Goal: Transaction & Acquisition: Purchase product/service

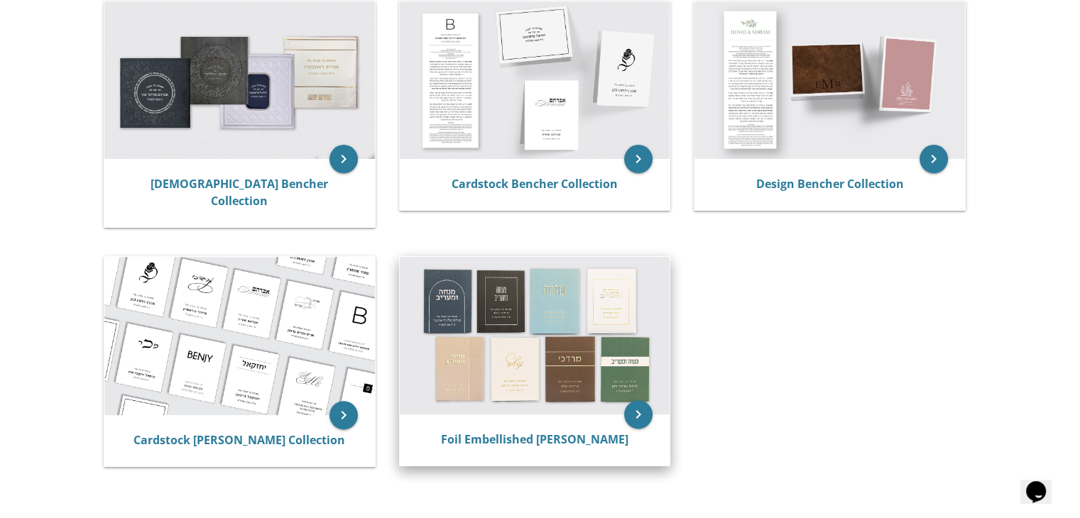
scroll to position [307, 0]
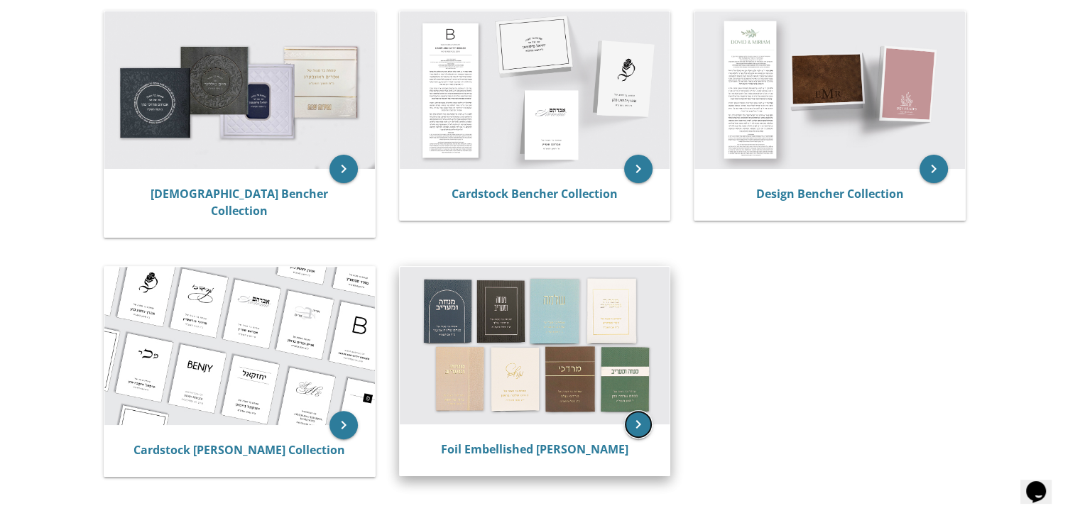
click at [636, 410] on icon "keyboard_arrow_right" at bounding box center [638, 424] width 28 height 28
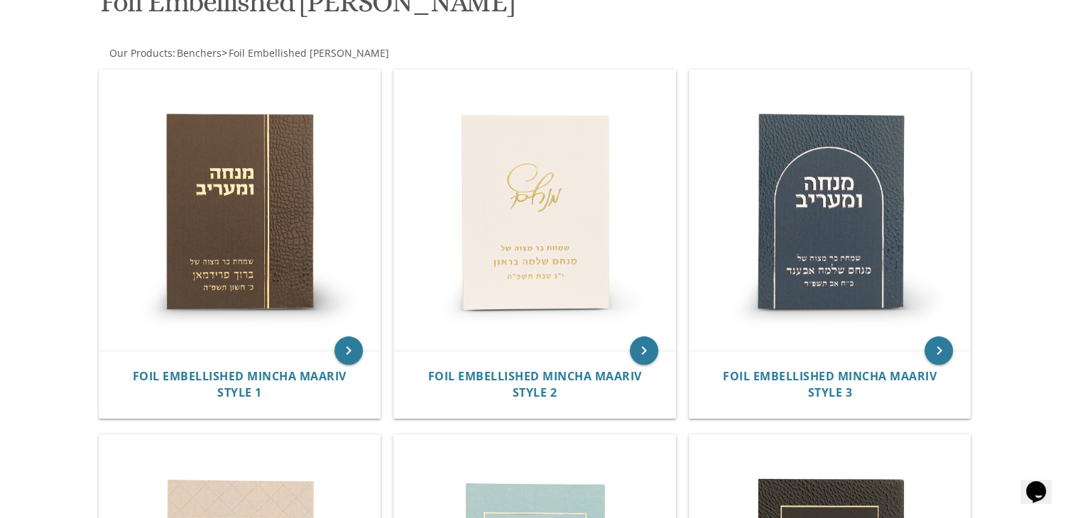
scroll to position [243, 0]
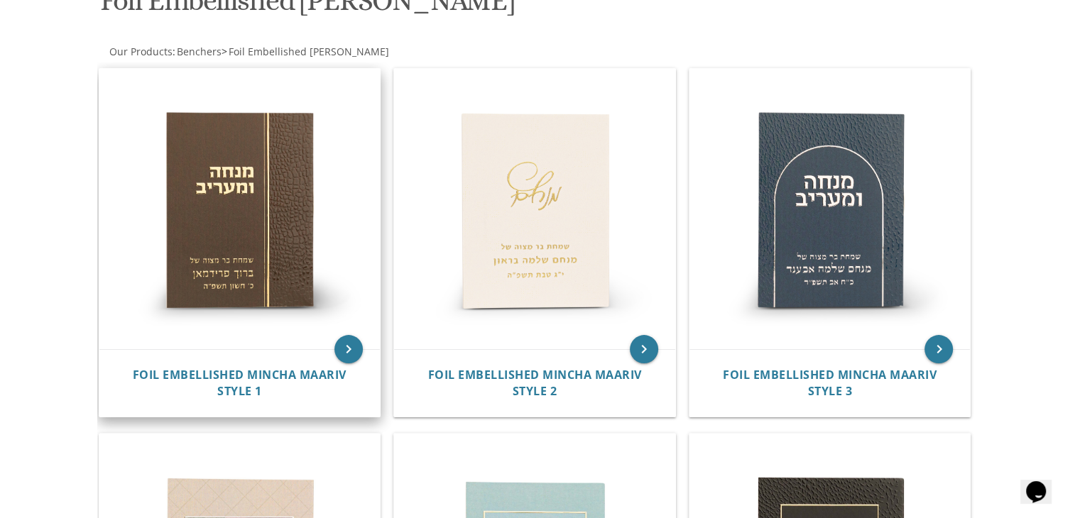
click at [248, 222] on img at bounding box center [239, 209] width 281 height 281
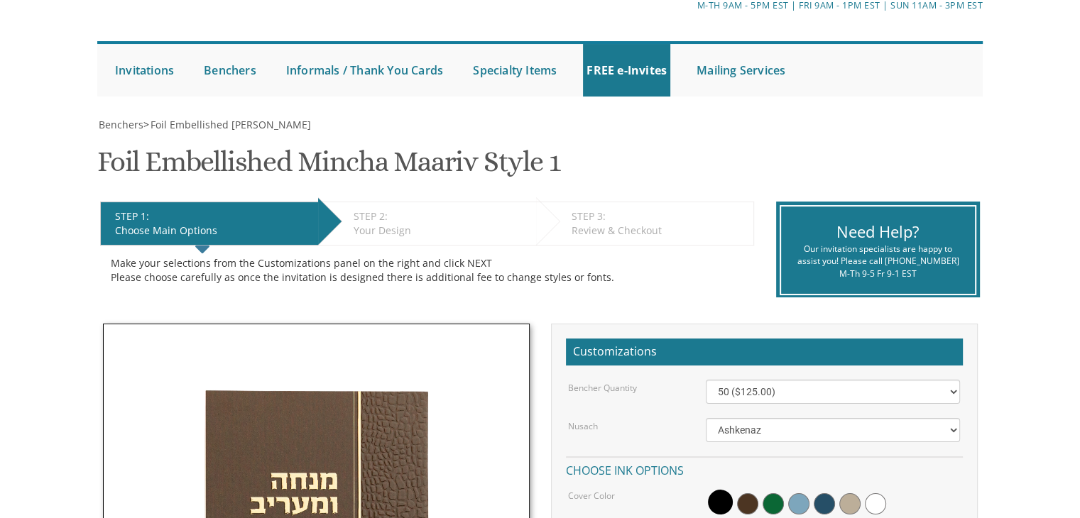
scroll to position [133, 0]
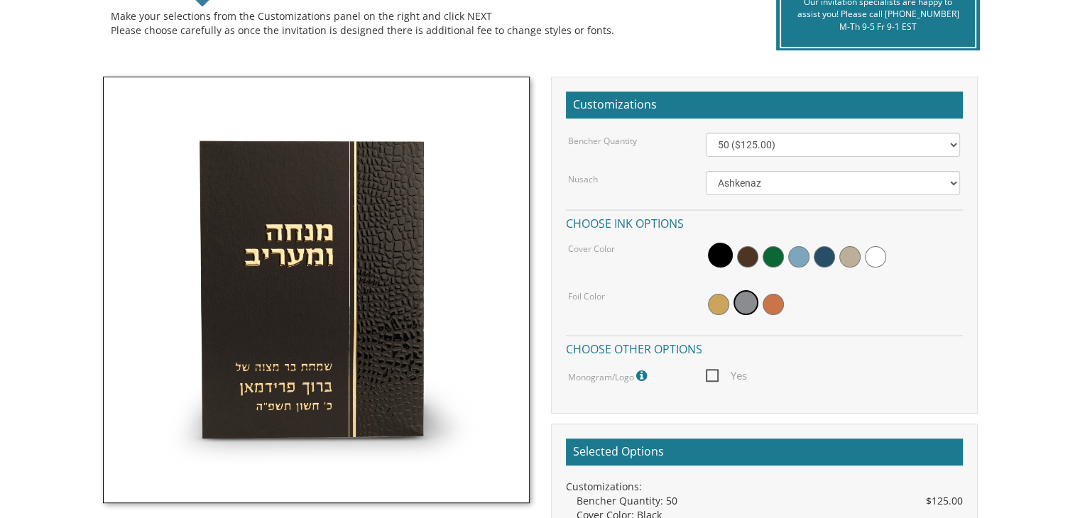
scroll to position [349, 0]
